Goal: Information Seeking & Learning: Learn about a topic

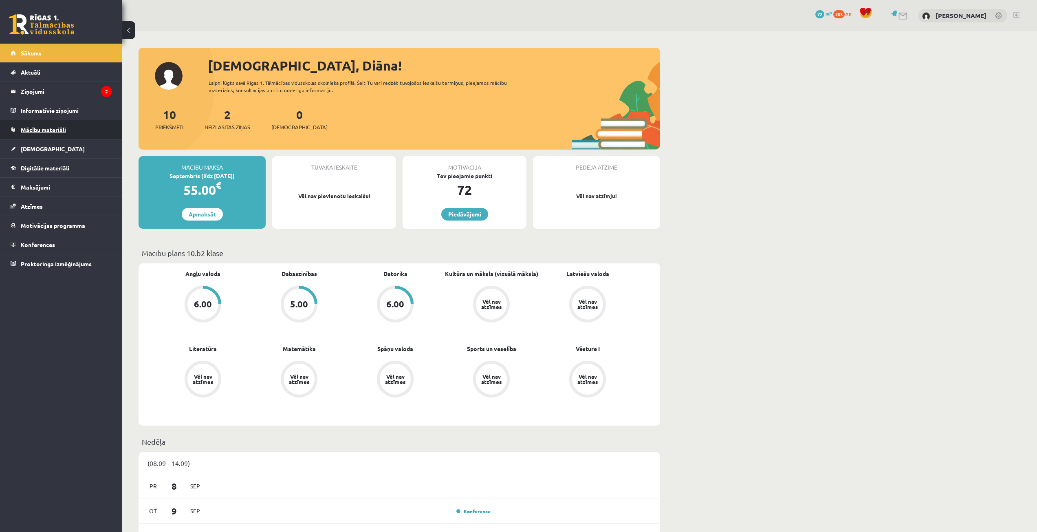
click at [55, 126] on span "Mācību materiāli" at bounding box center [43, 129] width 45 height 7
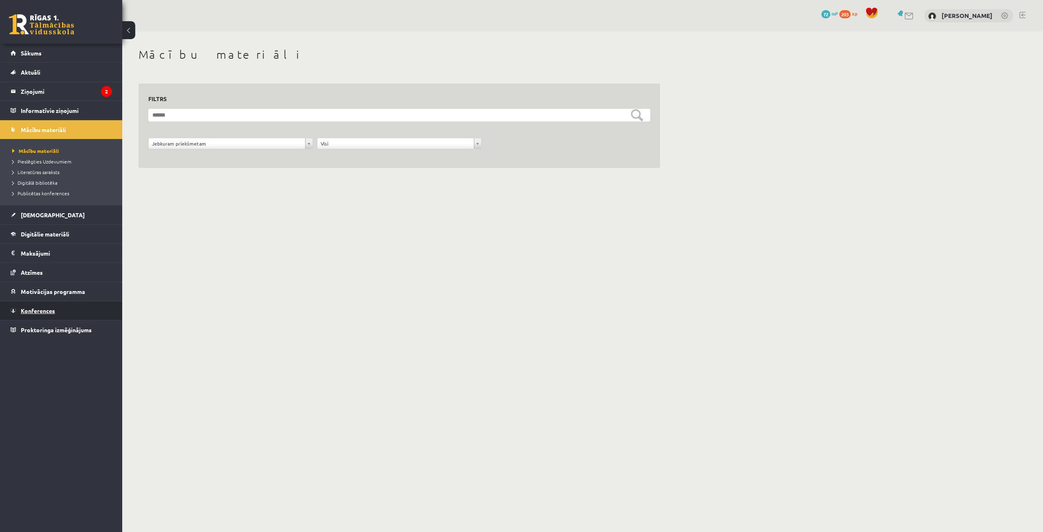
click at [42, 310] on span "Konferences" at bounding box center [38, 310] width 34 height 7
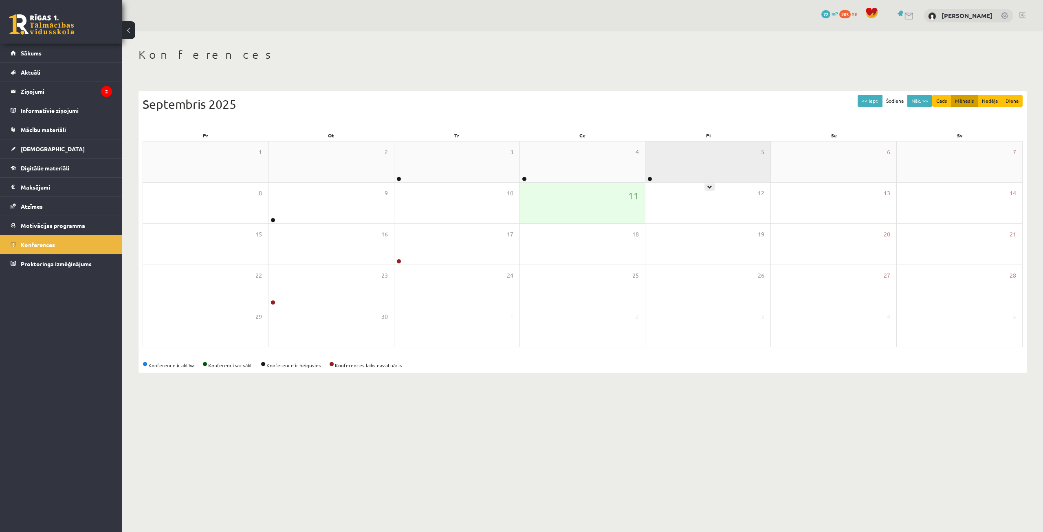
click at [664, 165] on div "5" at bounding box center [707, 161] width 125 height 41
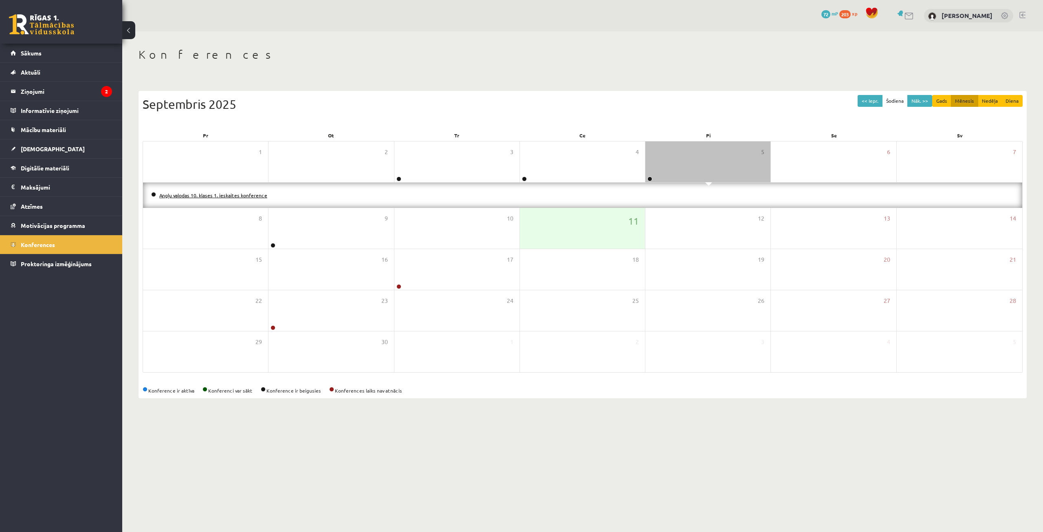
click at [164, 194] on link "Angļu valodas 10. klases 1. ieskaites konference" at bounding box center [213, 195] width 108 height 7
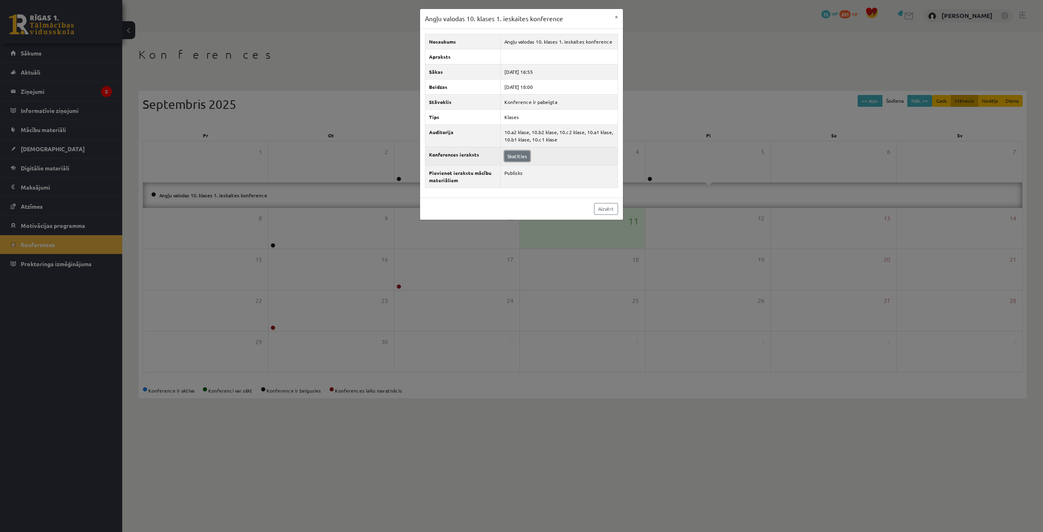
click at [524, 160] on link "Skatīties" at bounding box center [517, 156] width 26 height 11
